Goal: Information Seeking & Learning: Learn about a topic

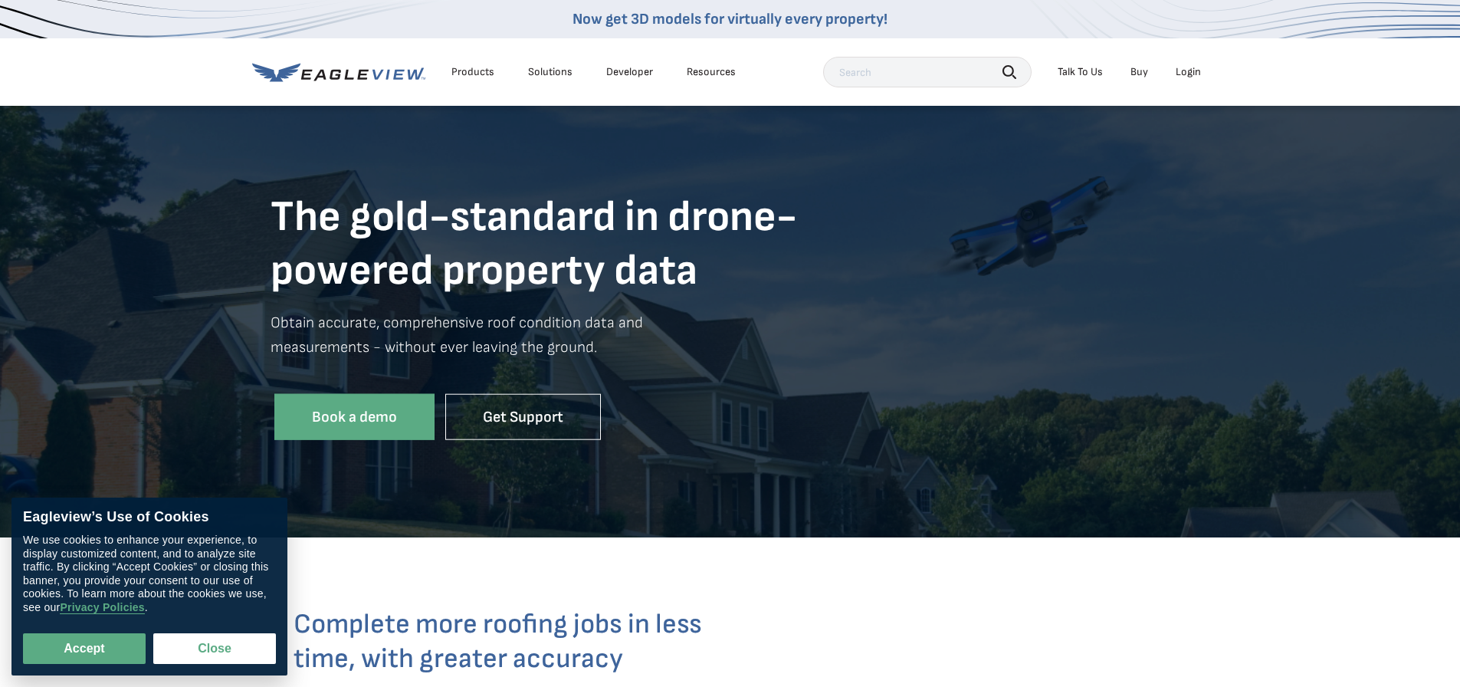
scroll to position [153, 0]
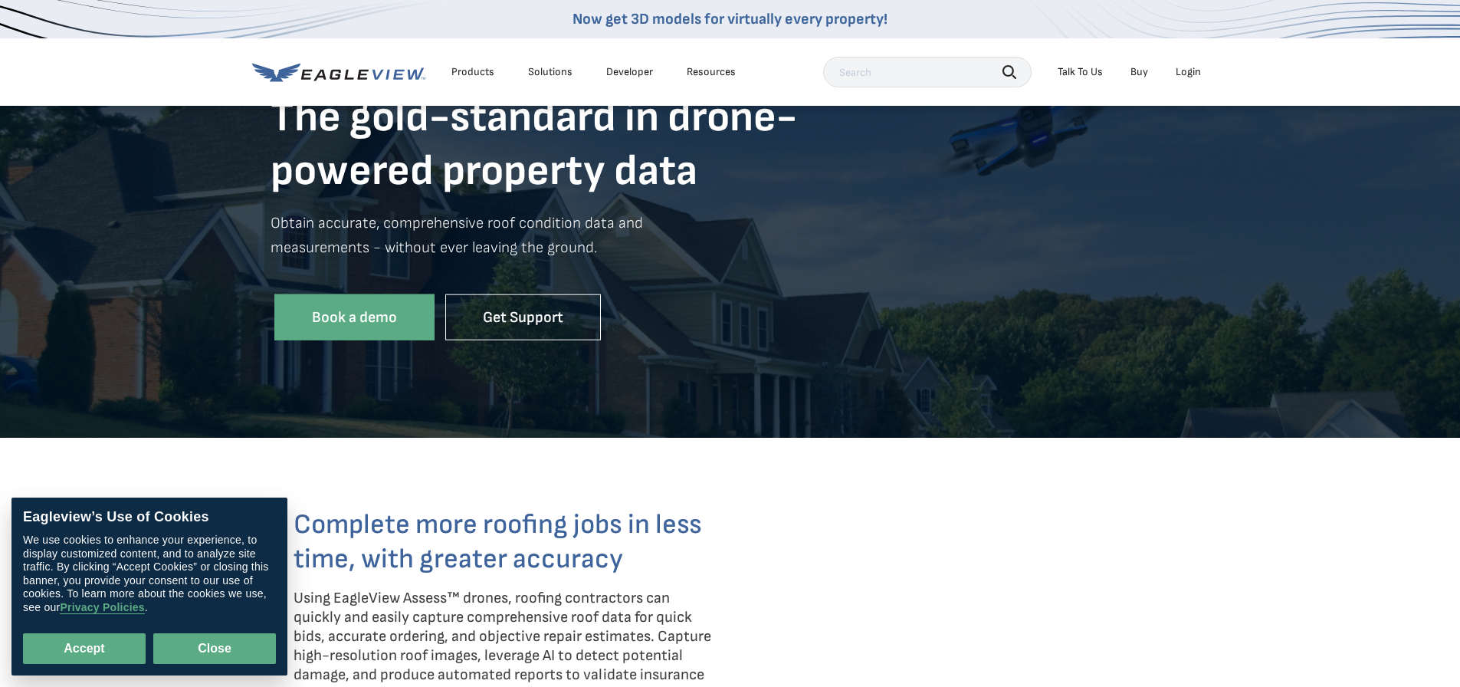
click at [190, 642] on button "Close" at bounding box center [214, 648] width 123 height 31
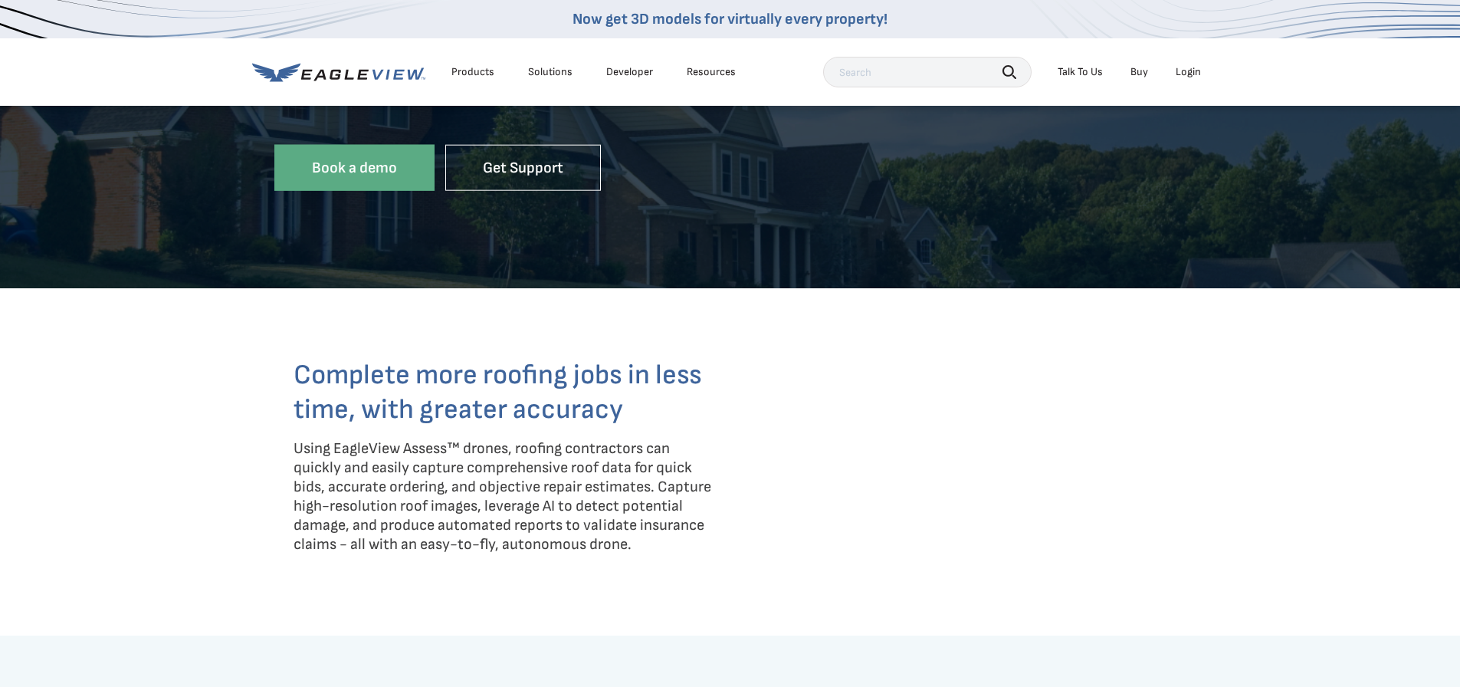
scroll to position [307, 0]
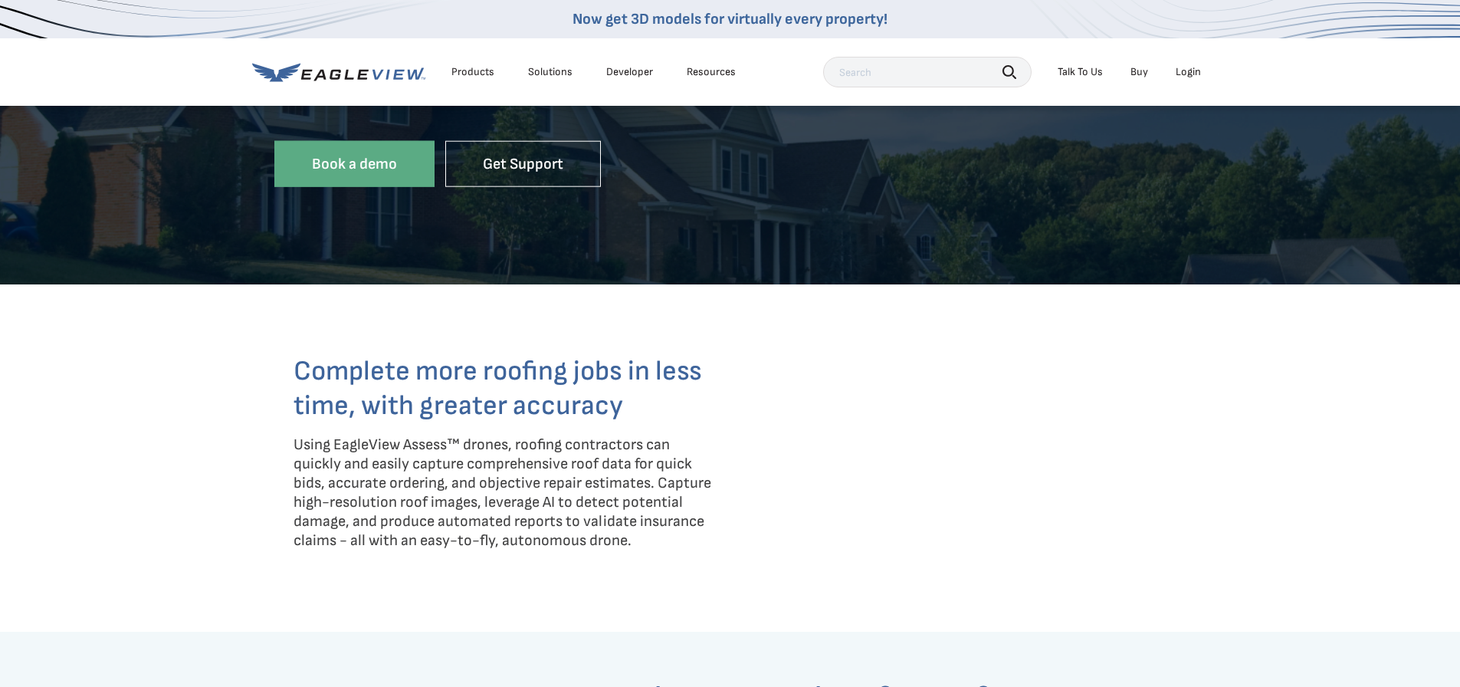
click at [475, 73] on div "Products" at bounding box center [473, 72] width 43 height 14
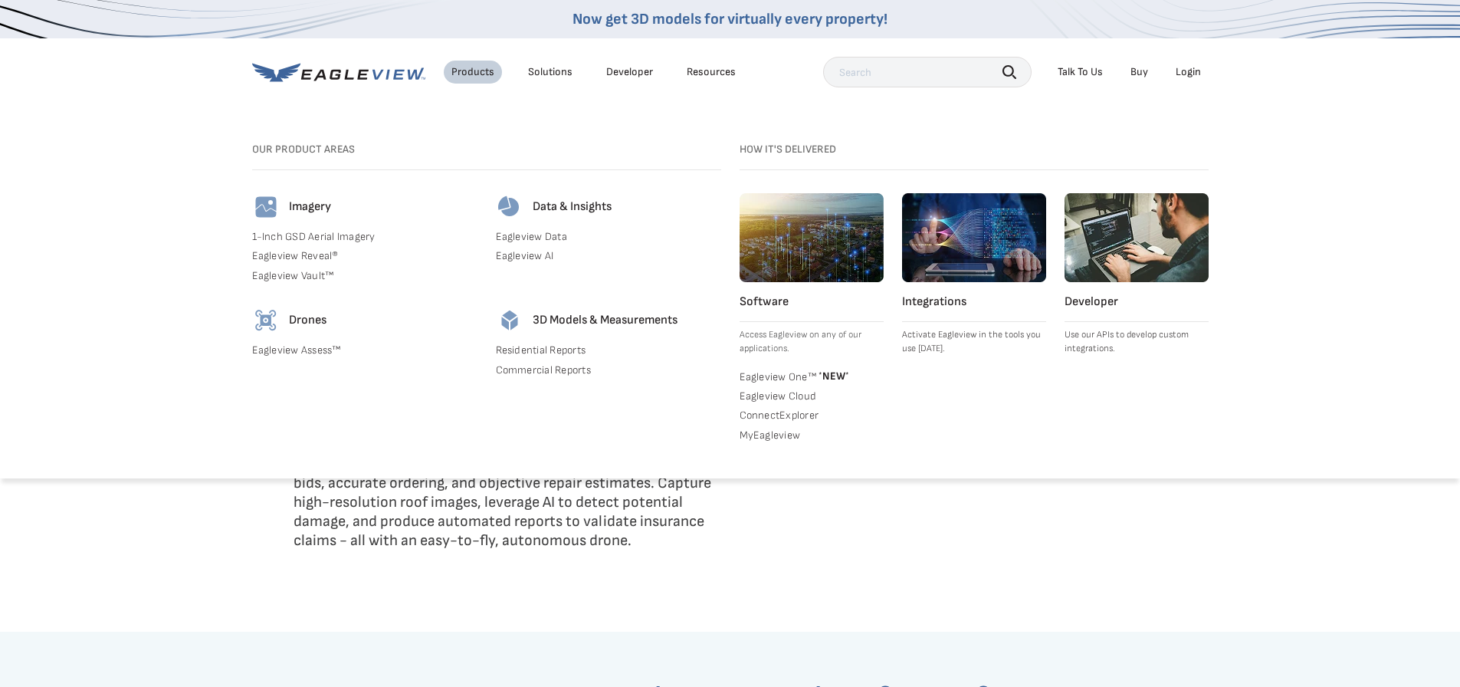
click at [301, 351] on link "Eagleview Assess™" at bounding box center [364, 350] width 225 height 14
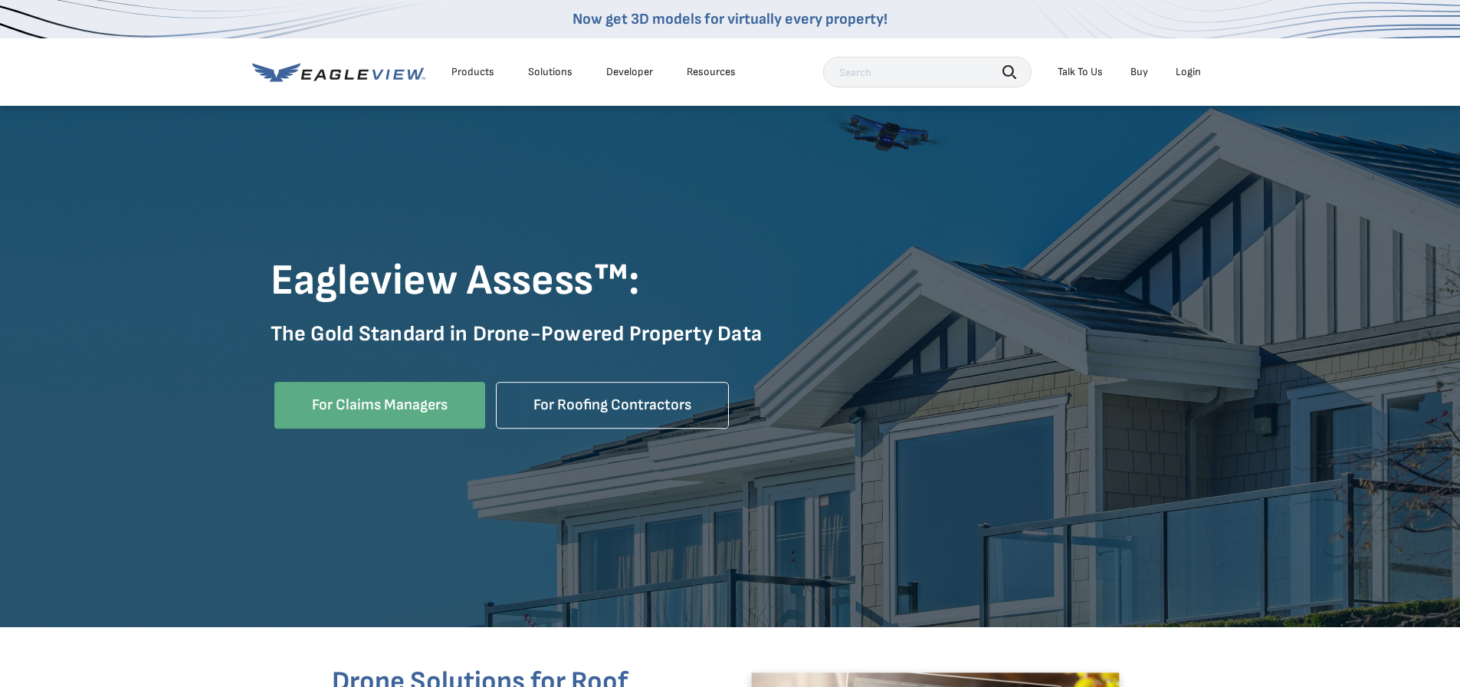
scroll to position [77, 0]
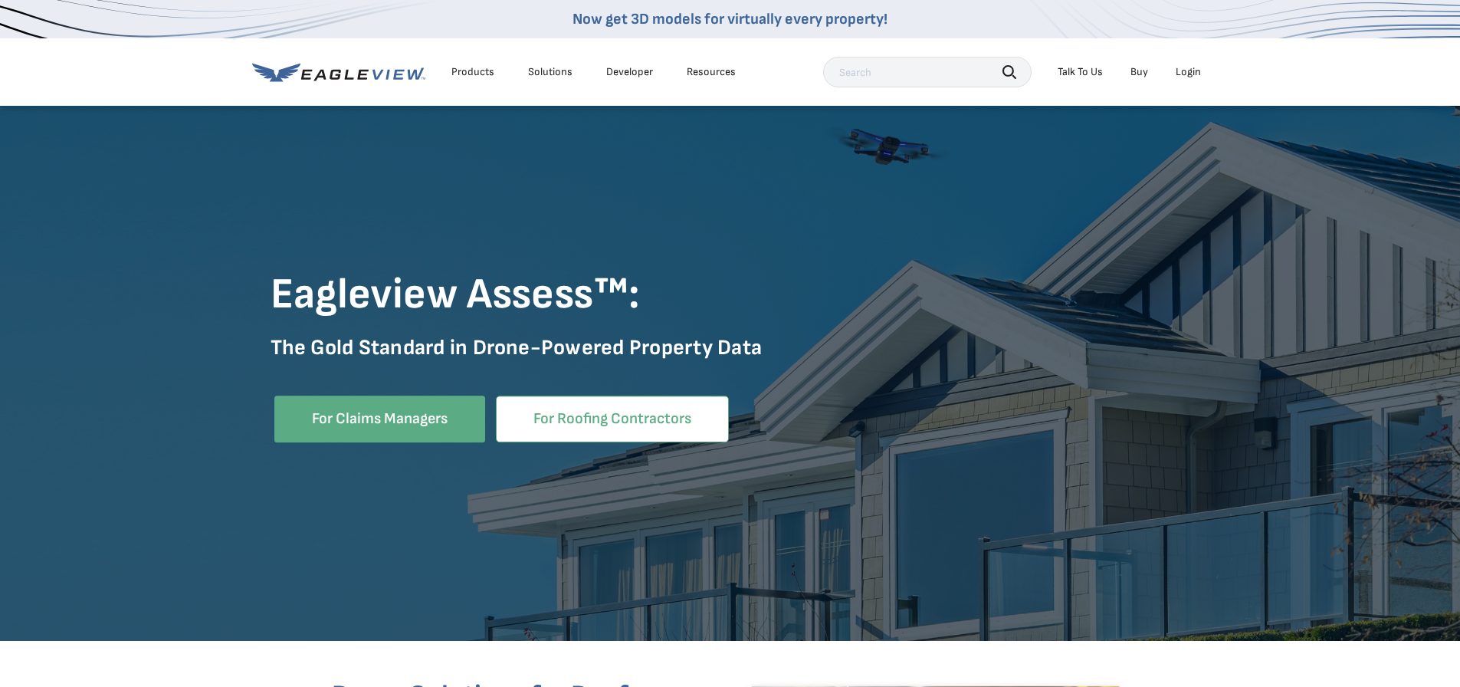
click at [612, 402] on link "For Roofing Contractors" at bounding box center [612, 419] width 233 height 47
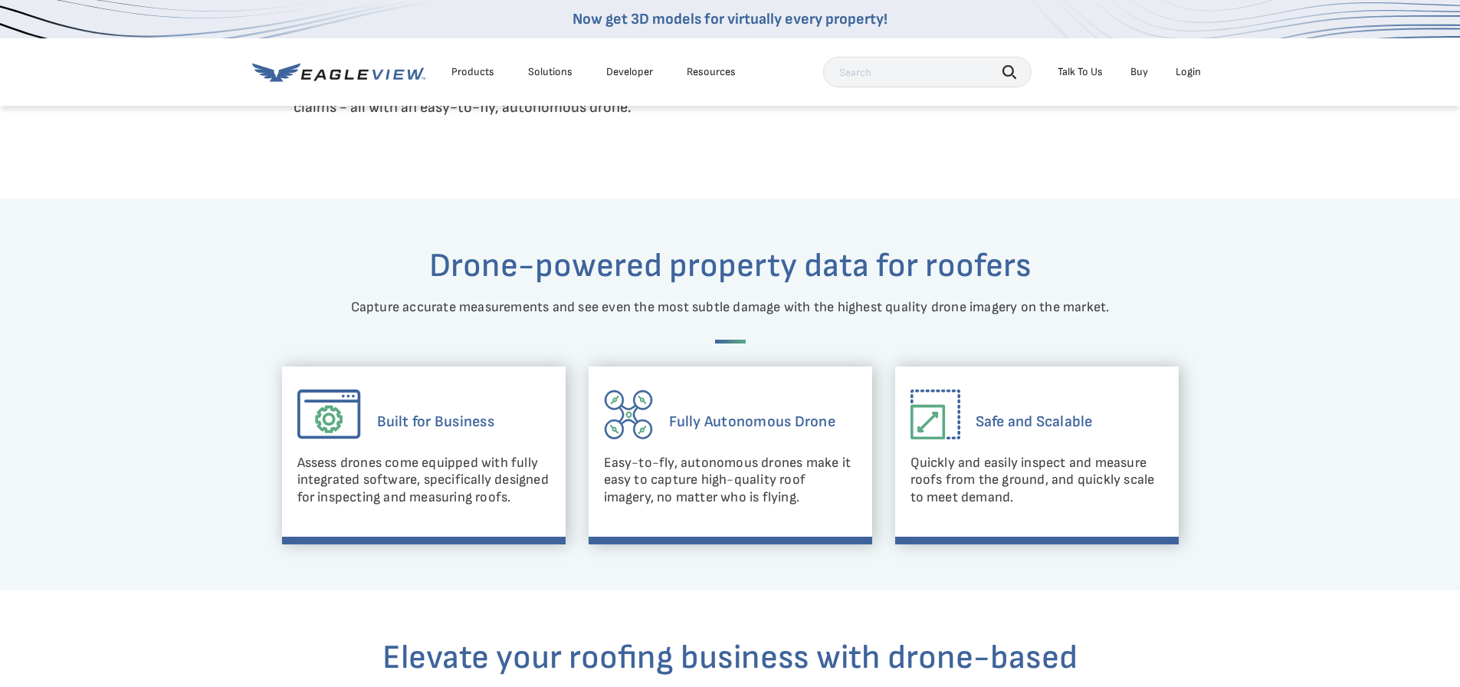
scroll to position [767, 0]
